Goal: Task Accomplishment & Management: Manage account settings

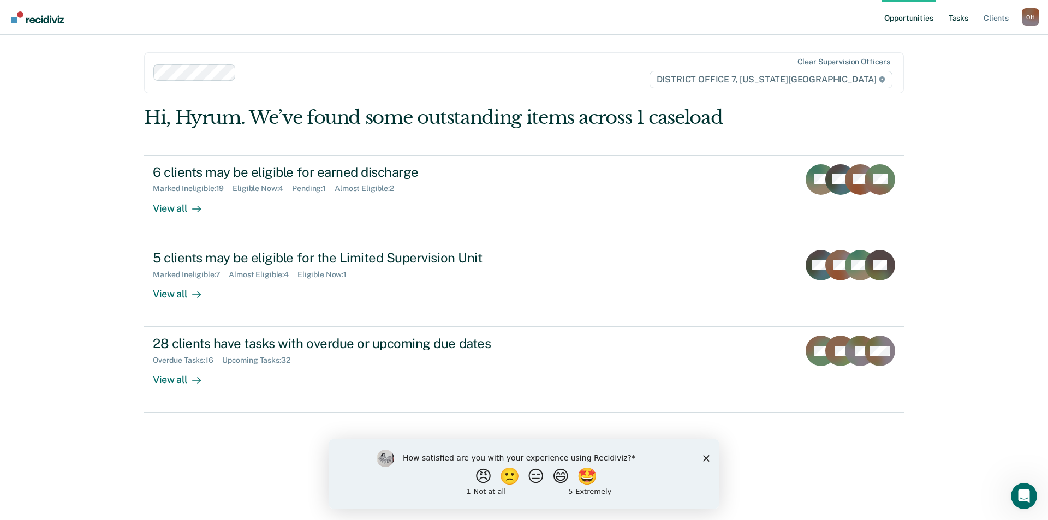
click at [956, 16] on link "Tasks" at bounding box center [959, 17] width 24 height 35
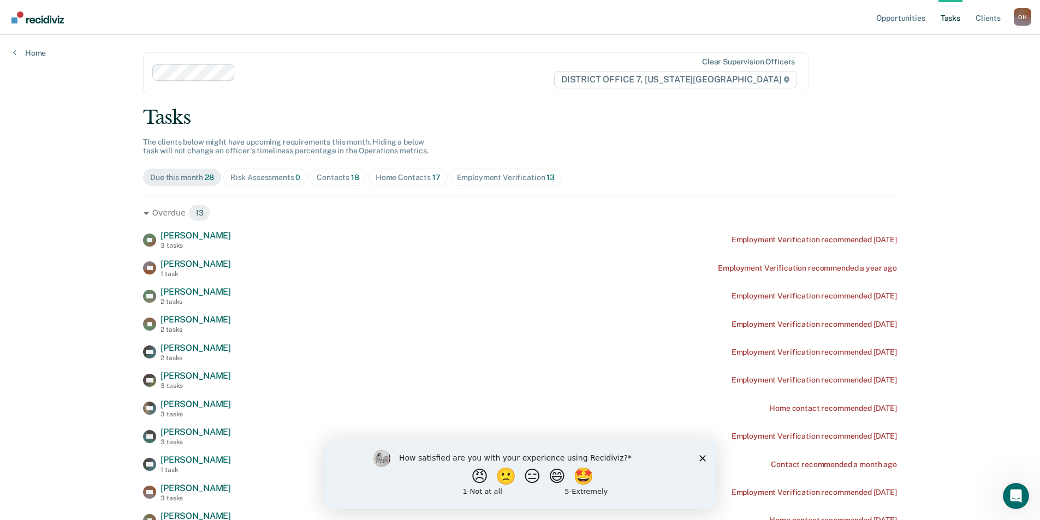
click at [321, 175] on div "Contacts 18" at bounding box center [338, 177] width 43 height 9
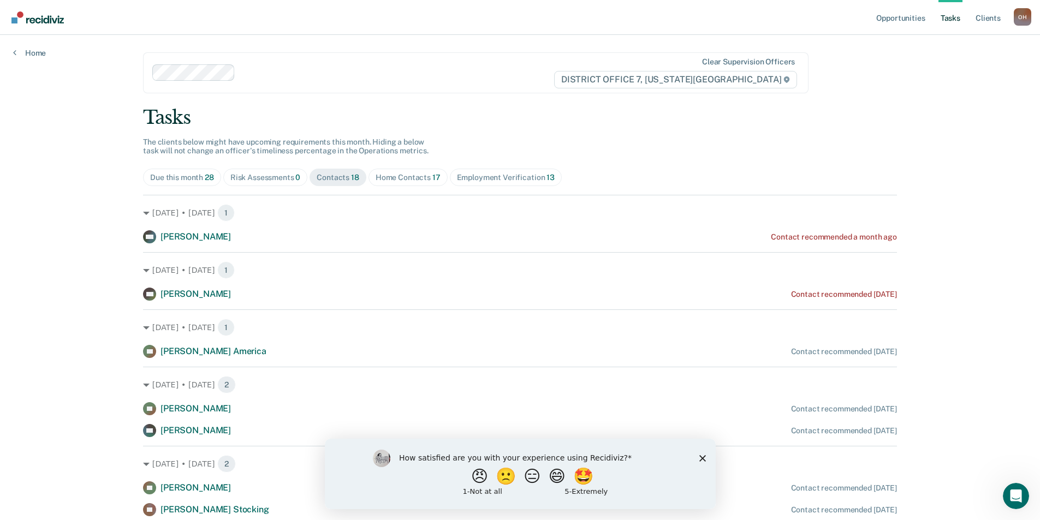
click at [385, 177] on div "Home Contacts 17" at bounding box center [408, 177] width 65 height 9
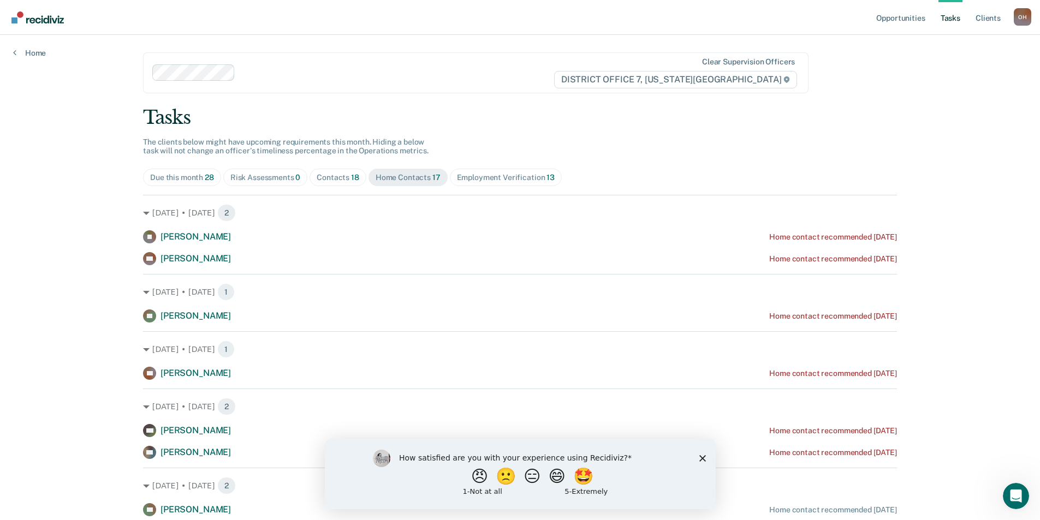
click at [325, 182] on span "Contacts 18" at bounding box center [338, 177] width 57 height 17
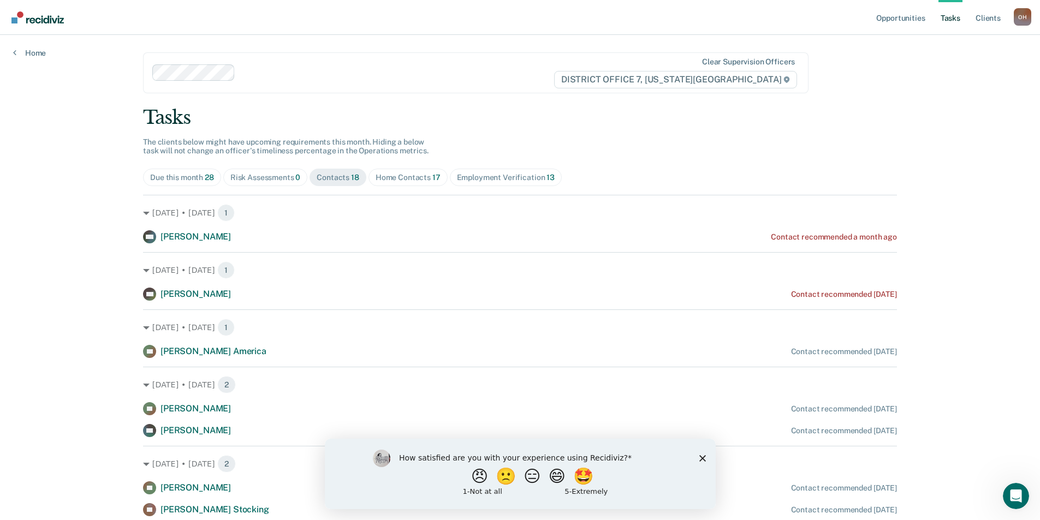
click at [400, 182] on div "Home Contacts 17" at bounding box center [408, 177] width 65 height 9
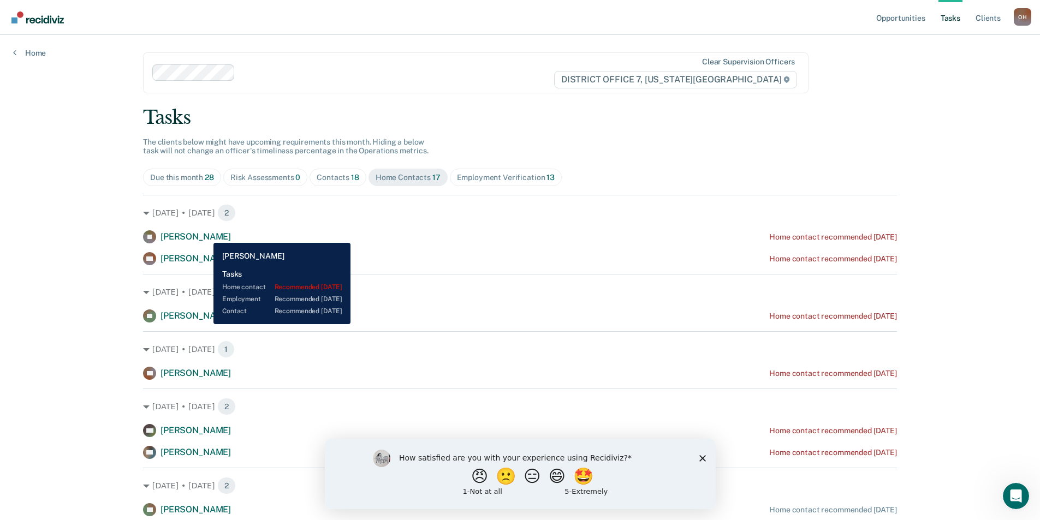
click at [205, 235] on span "[PERSON_NAME]" at bounding box center [196, 237] width 70 height 10
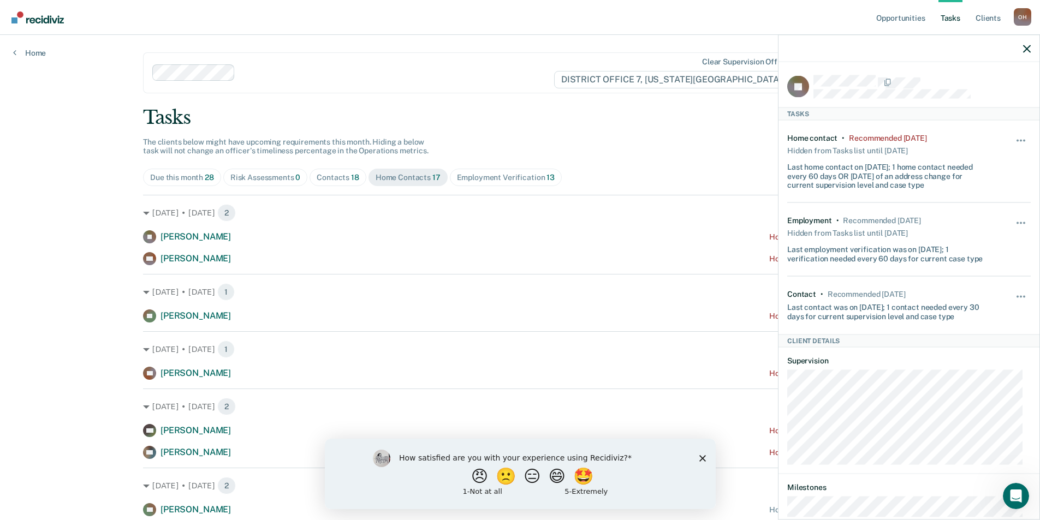
scroll to position [97, 0]
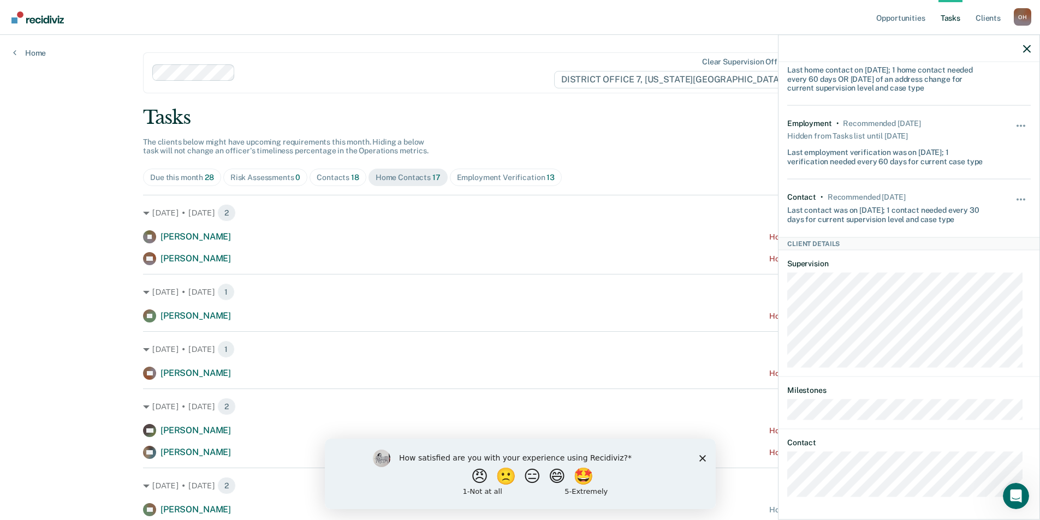
click at [596, 99] on main "Clear supervision officers DISTRICT OFFICE 7, [US_STATE] FALLS Tasks The client…" at bounding box center [520, 500] width 780 height 930
click at [1031, 48] on div at bounding box center [909, 48] width 261 height 27
click at [1023, 51] on div at bounding box center [909, 48] width 261 height 27
click at [1029, 48] on div at bounding box center [909, 48] width 261 height 27
click at [1028, 50] on icon "button" at bounding box center [1027, 49] width 8 height 8
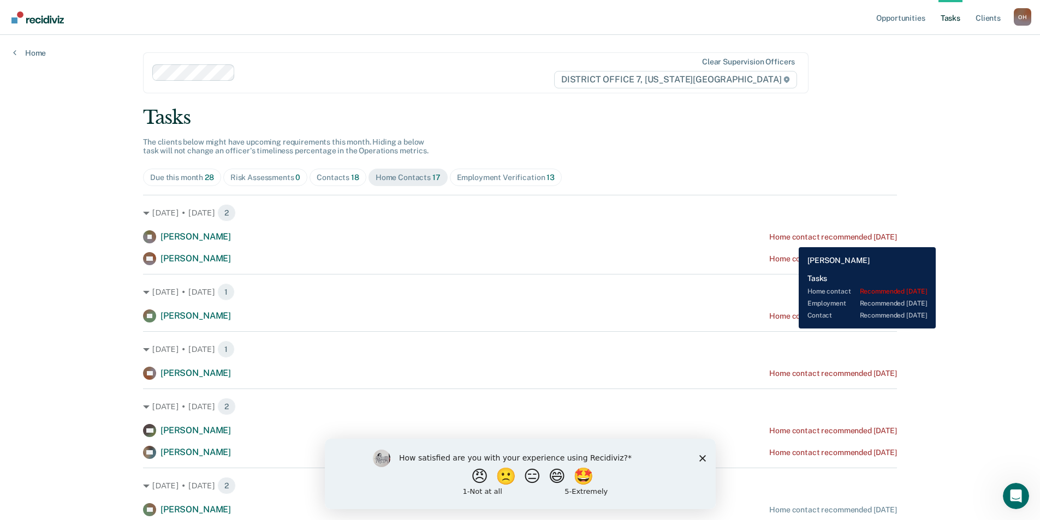
click at [791, 239] on div "Home contact recommended [DATE]" at bounding box center [833, 237] width 128 height 9
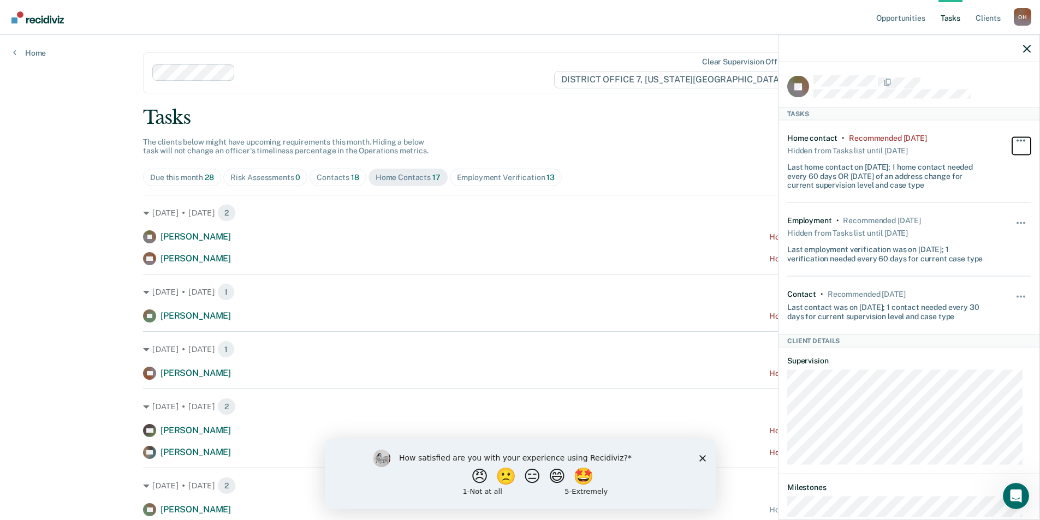
click at [1012, 138] on button "button" at bounding box center [1021, 145] width 19 height 17
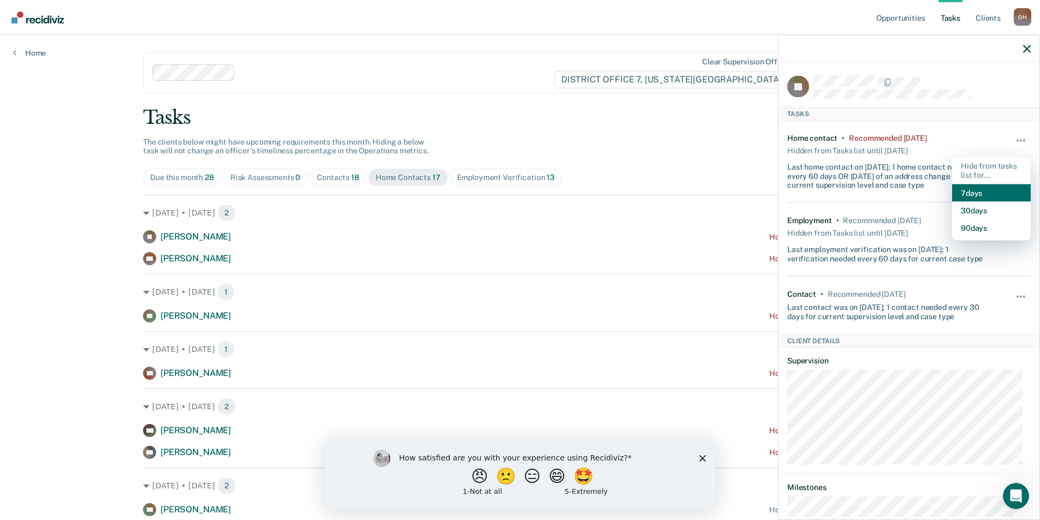
click at [956, 191] on button "7 days" at bounding box center [991, 192] width 79 height 17
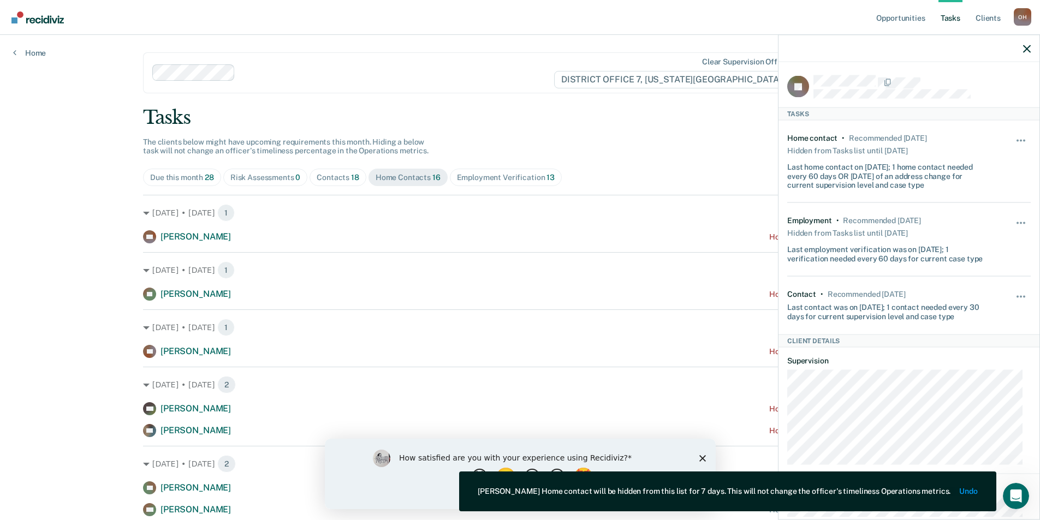
click at [1031, 49] on div at bounding box center [909, 48] width 261 height 27
click at [1024, 54] on div at bounding box center [909, 48] width 261 height 27
click at [1022, 51] on div at bounding box center [909, 48] width 261 height 27
click at [1029, 45] on icon "button" at bounding box center [1027, 49] width 8 height 8
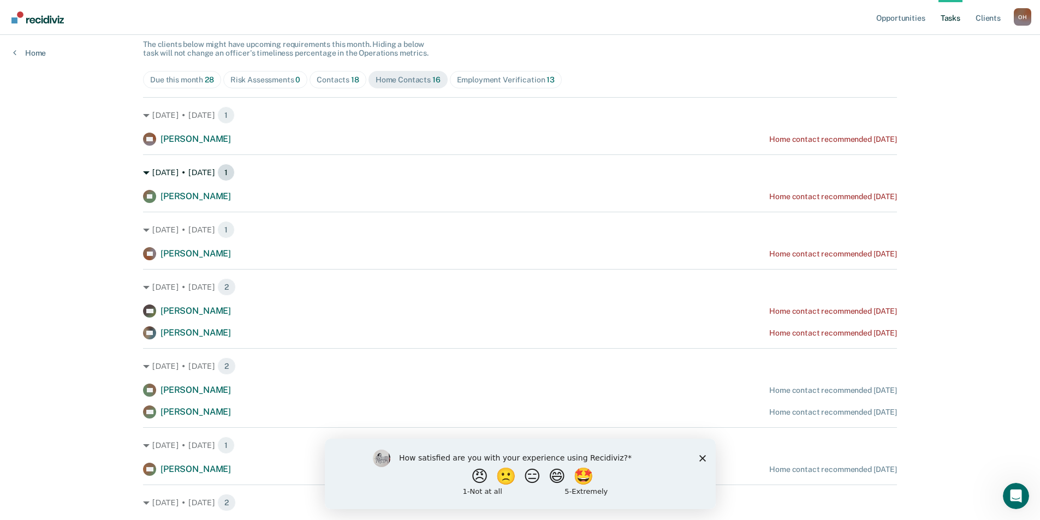
scroll to position [0, 0]
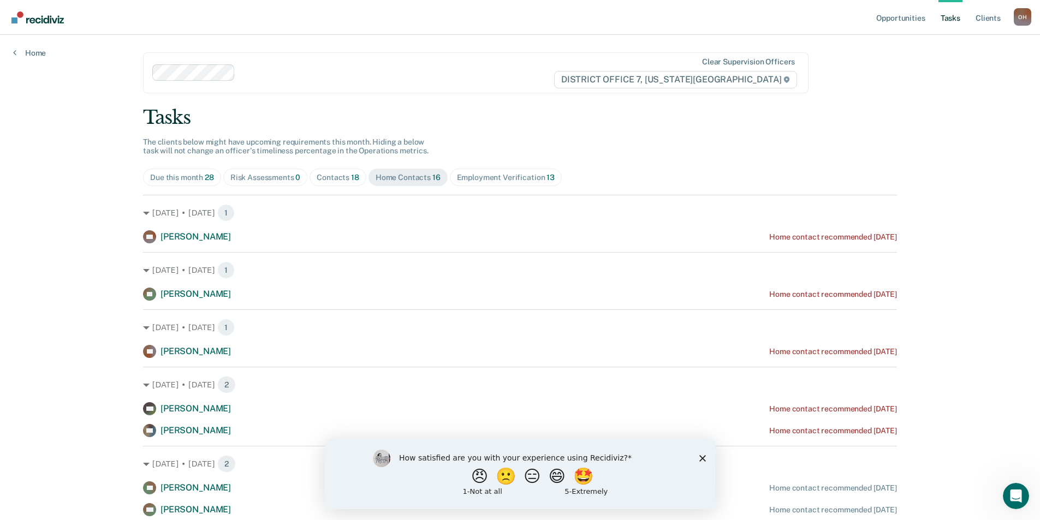
click at [344, 181] on div "Contacts 18" at bounding box center [338, 177] width 43 height 9
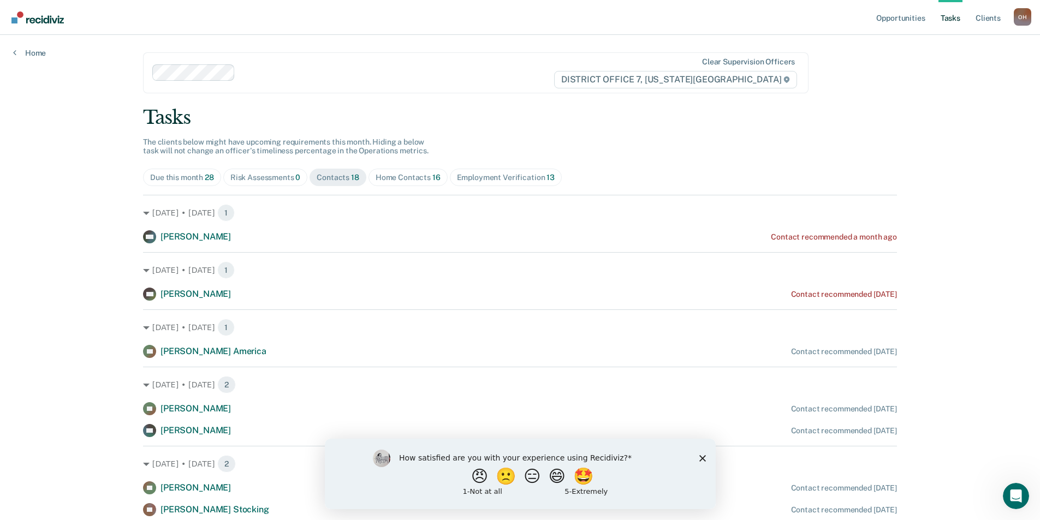
click at [420, 170] on span "Home Contacts 16" at bounding box center [408, 177] width 79 height 17
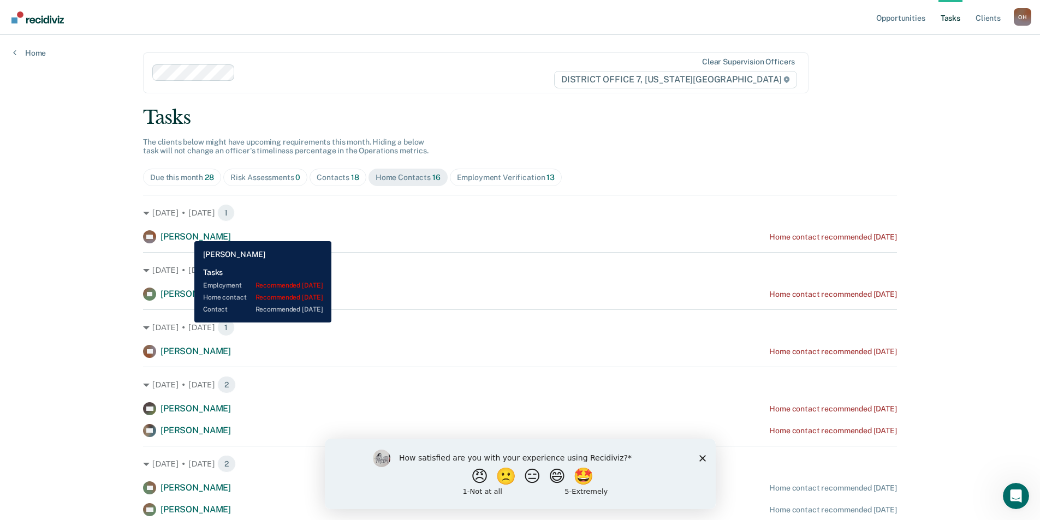
click at [186, 233] on span "[PERSON_NAME]" at bounding box center [196, 237] width 70 height 10
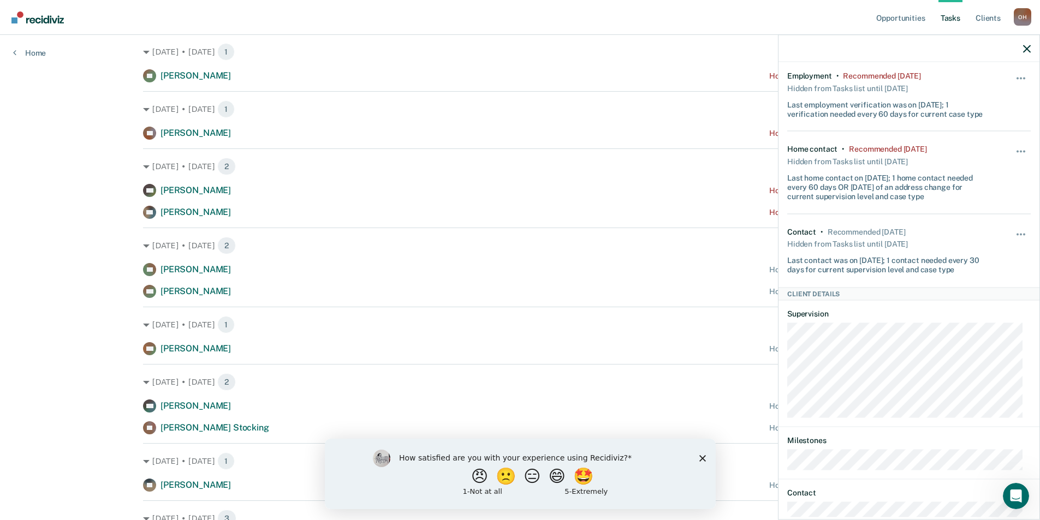
scroll to position [112, 0]
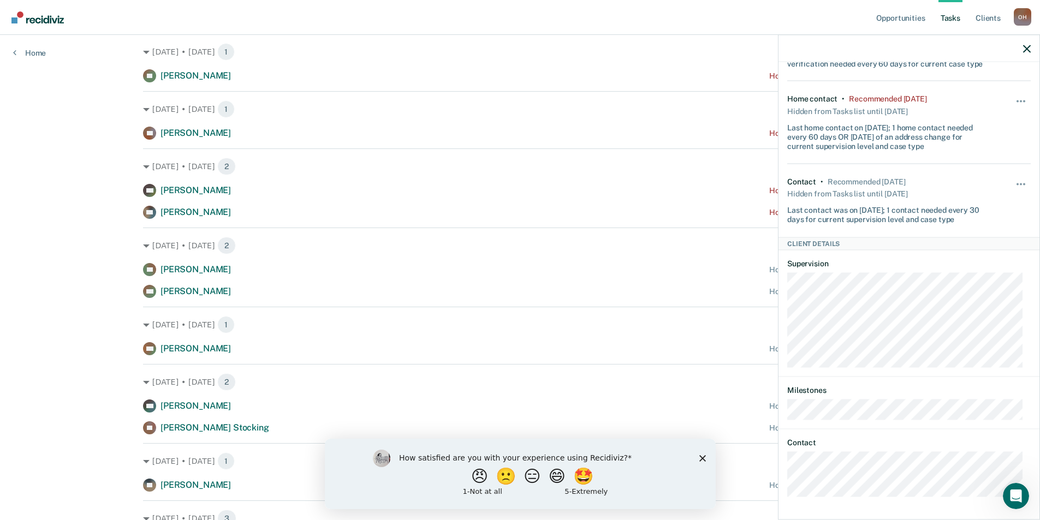
click at [1012, 94] on div "Hide from tasks list for... 7 days 30 days 90 days" at bounding box center [1021, 122] width 19 height 56
click at [1019, 96] on div "Hide from tasks list for... 7 days 30 days 90 days" at bounding box center [1021, 122] width 19 height 56
click at [1015, 100] on button "button" at bounding box center [1021, 106] width 19 height 17
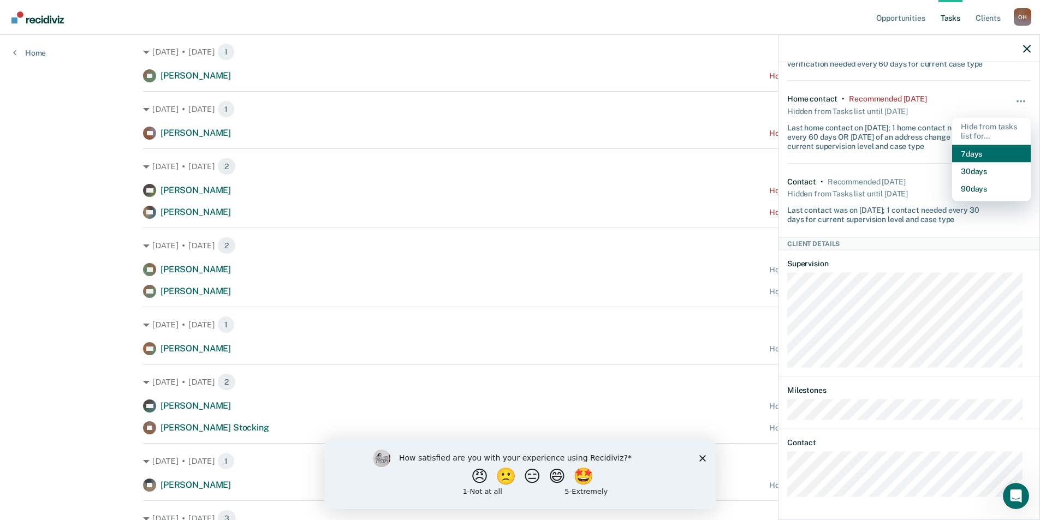
click at [969, 149] on button "7 days" at bounding box center [991, 153] width 79 height 17
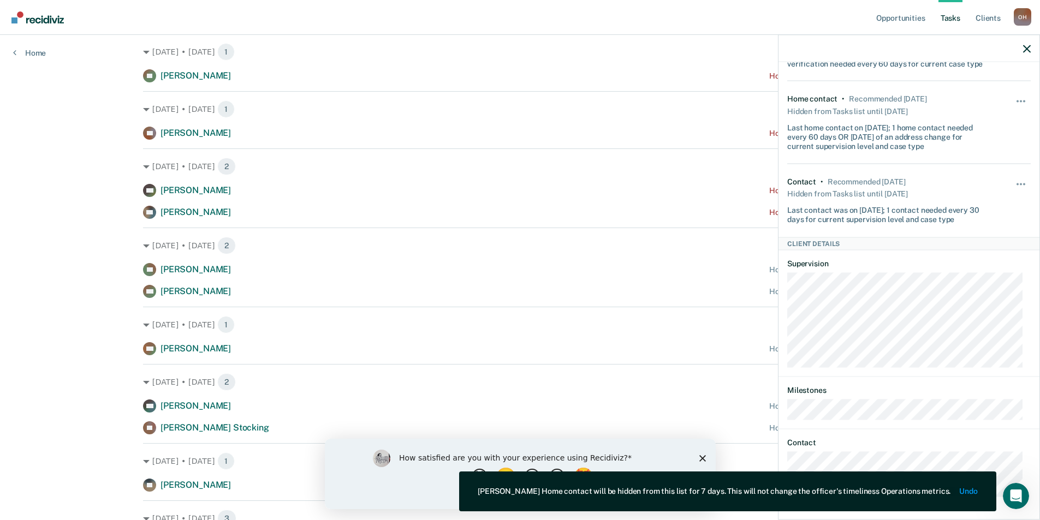
click at [1023, 51] on div at bounding box center [909, 48] width 261 height 27
click at [1025, 49] on icon "button" at bounding box center [1027, 49] width 8 height 8
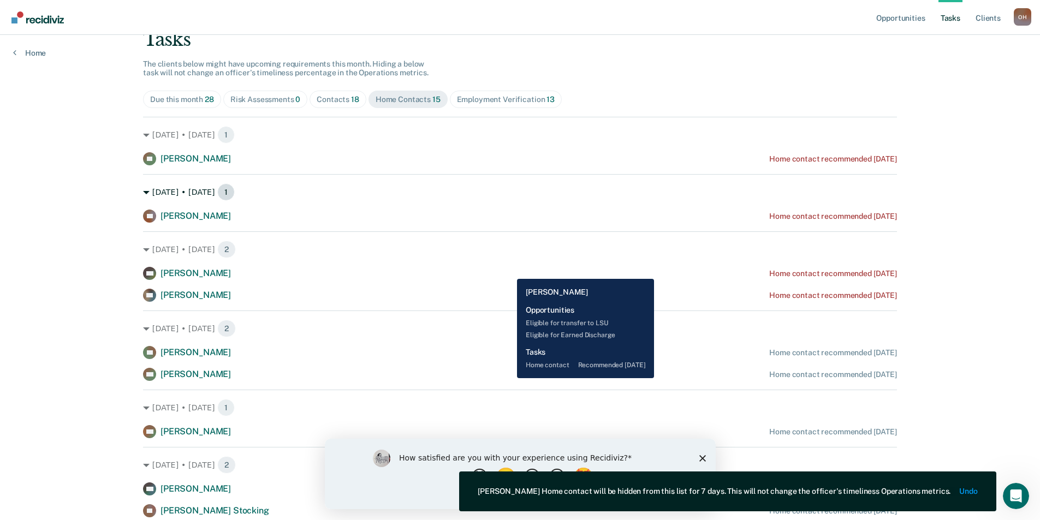
scroll to position [0, 0]
